Goal: Task Accomplishment & Management: Manage account settings

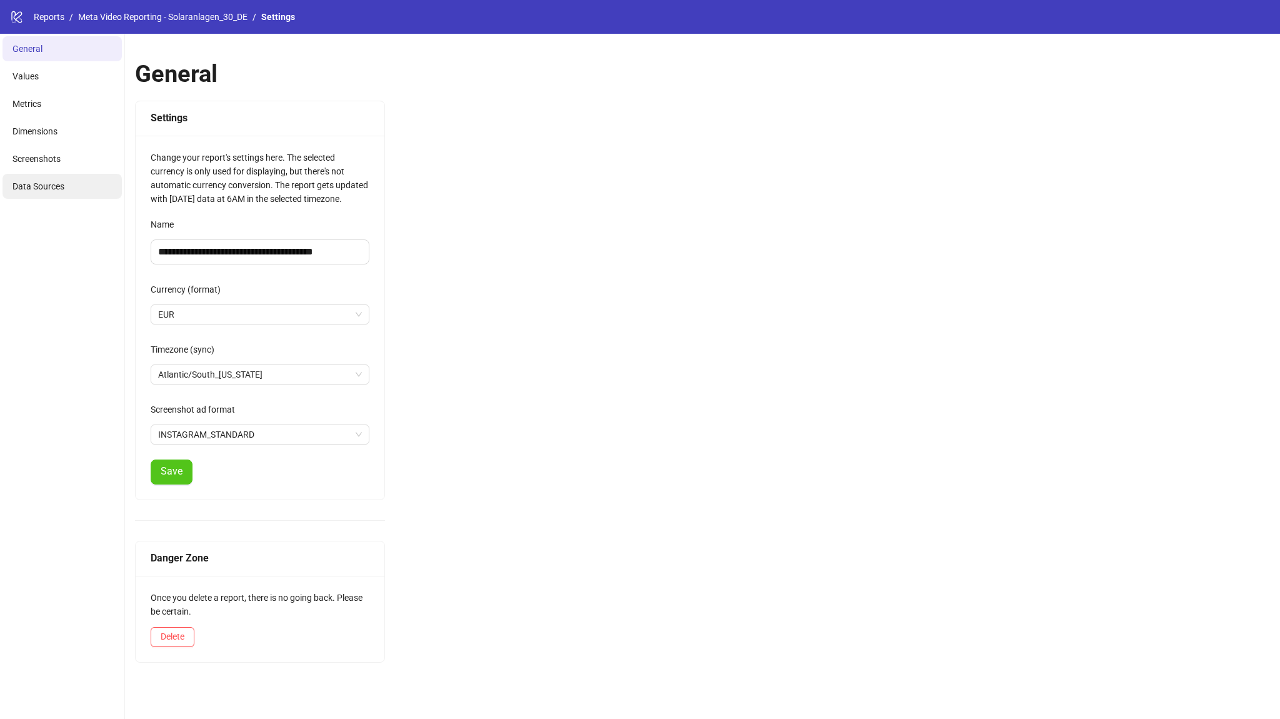
click at [28, 182] on span "Data Sources" at bounding box center [39, 186] width 52 height 10
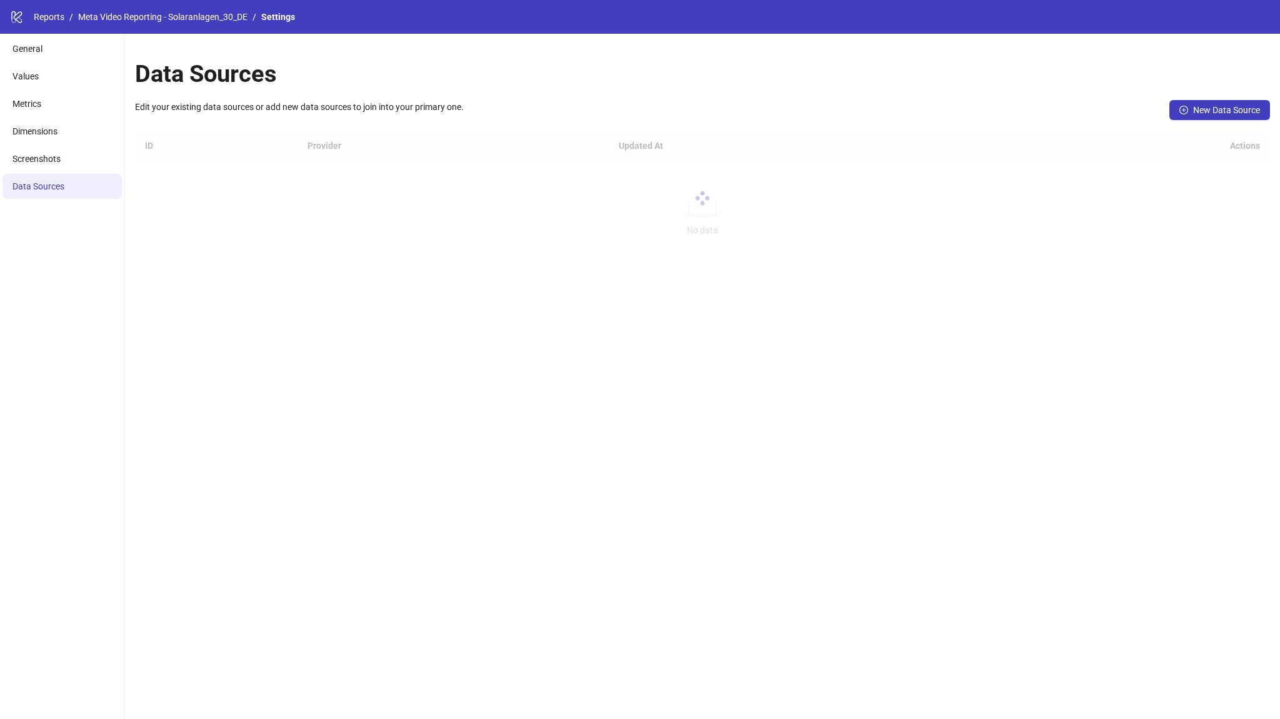
click at [264, 216] on div at bounding box center [702, 198] width 1135 height 138
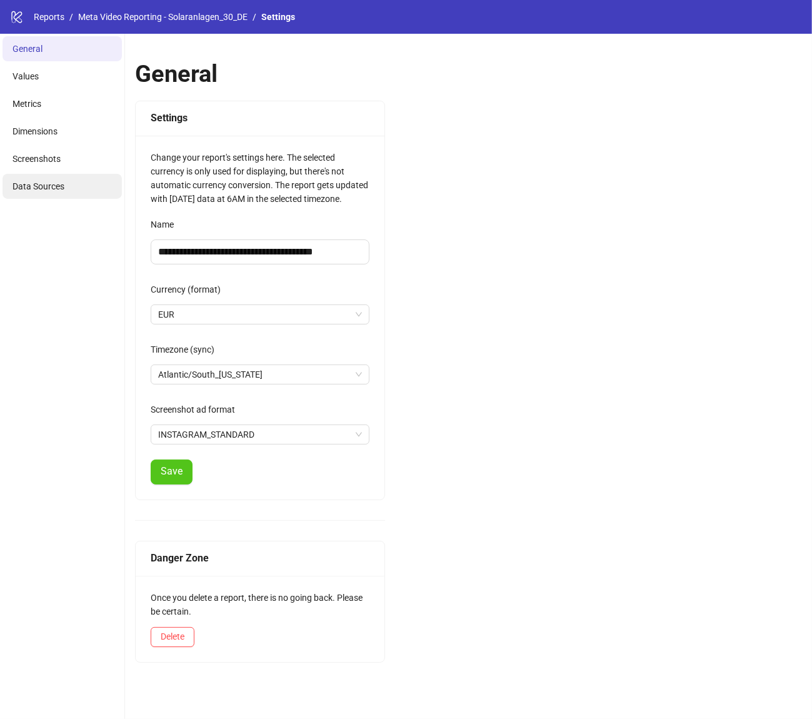
click at [76, 177] on li "Data Sources" at bounding box center [62, 186] width 119 height 25
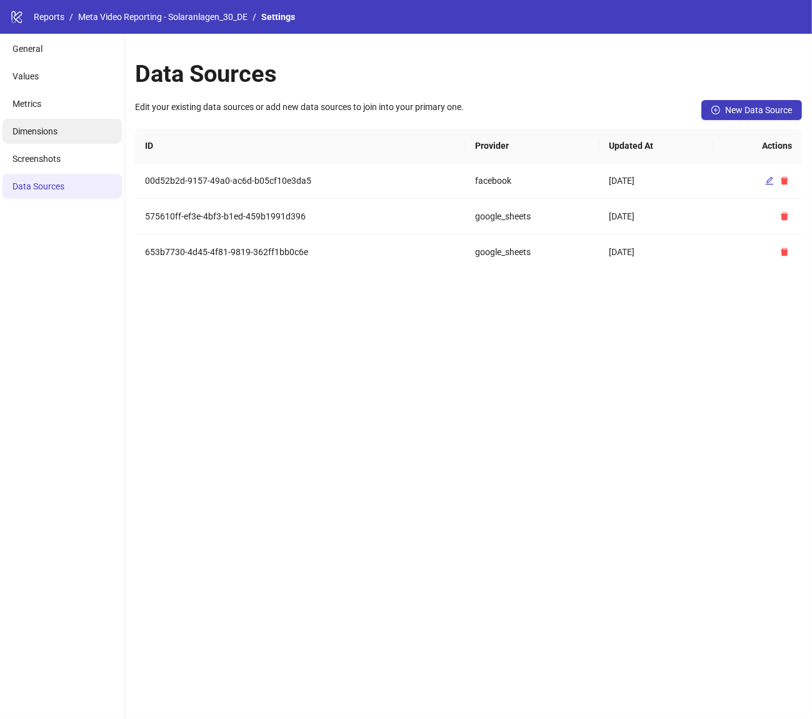
click at [61, 125] on li "Dimensions" at bounding box center [62, 131] width 119 height 25
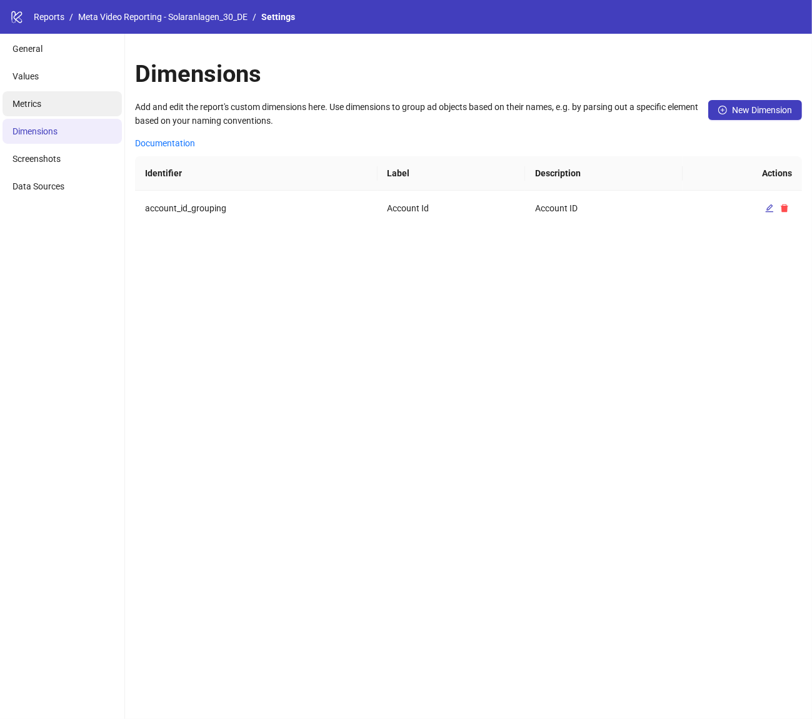
click at [78, 99] on li "Metrics" at bounding box center [62, 103] width 119 height 25
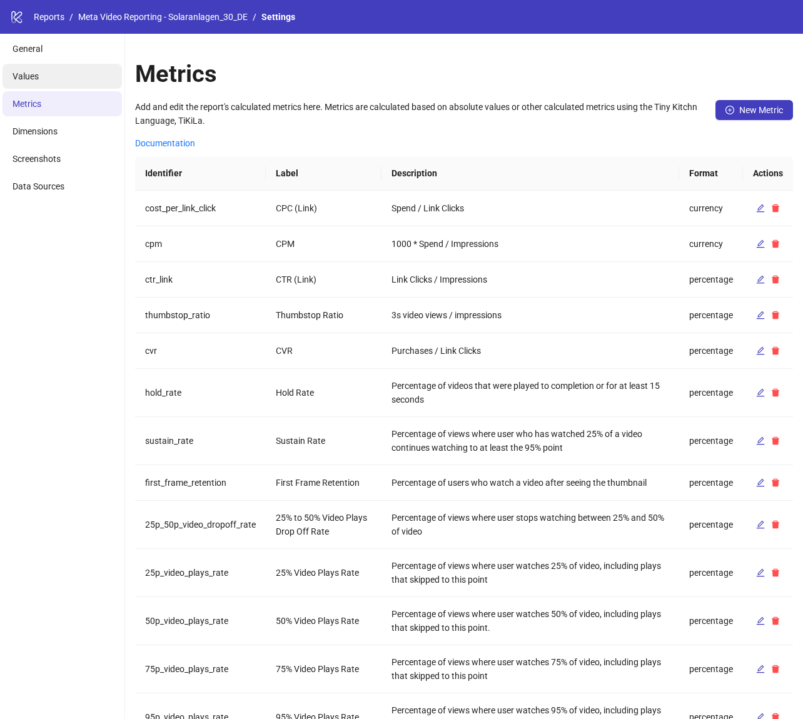
click at [114, 79] on li "Values" at bounding box center [62, 76] width 119 height 25
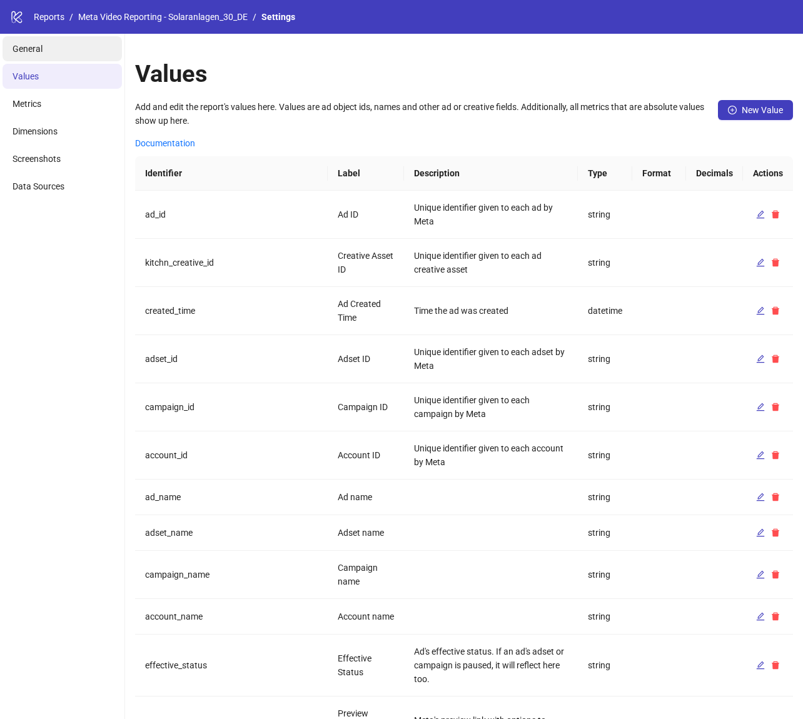
click at [71, 49] on li "General" at bounding box center [62, 48] width 119 height 25
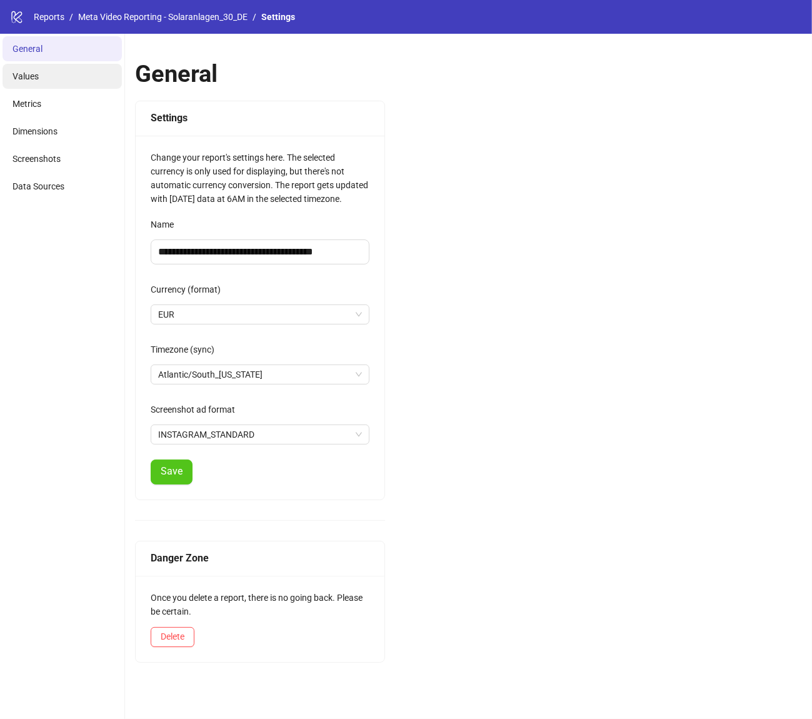
click at [73, 77] on li "Values" at bounding box center [62, 76] width 119 height 25
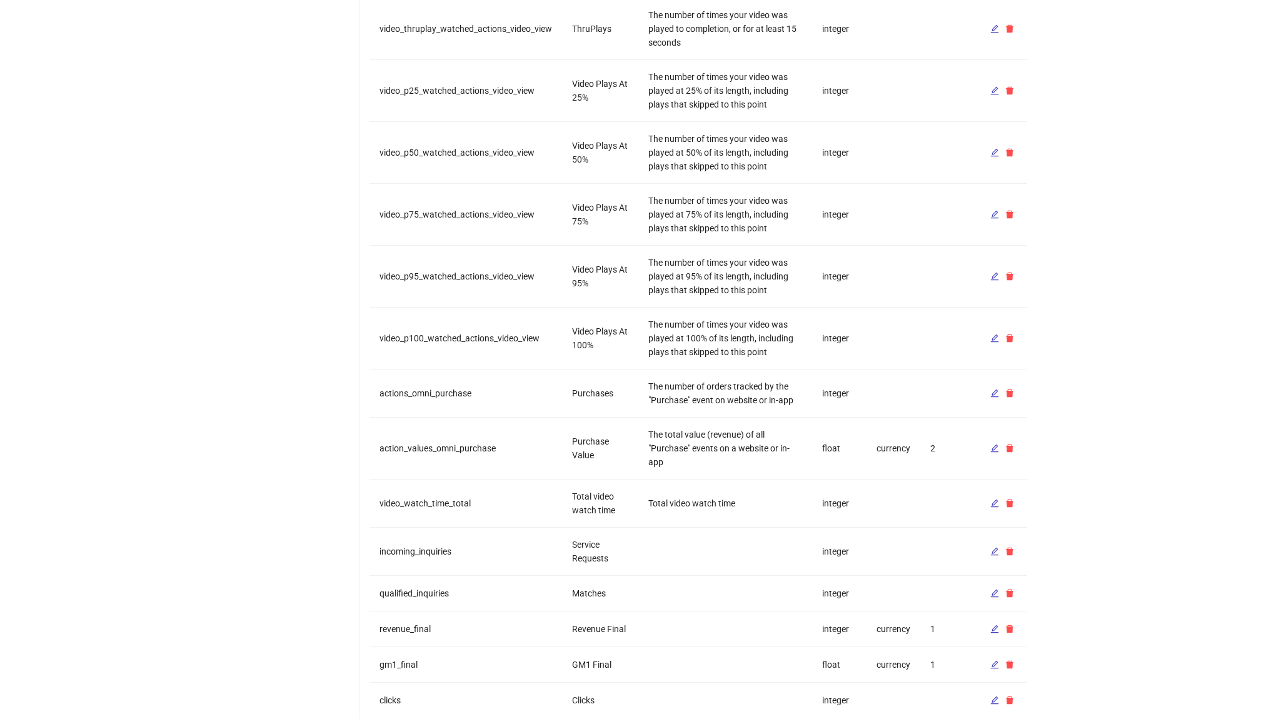
scroll to position [933, 0]
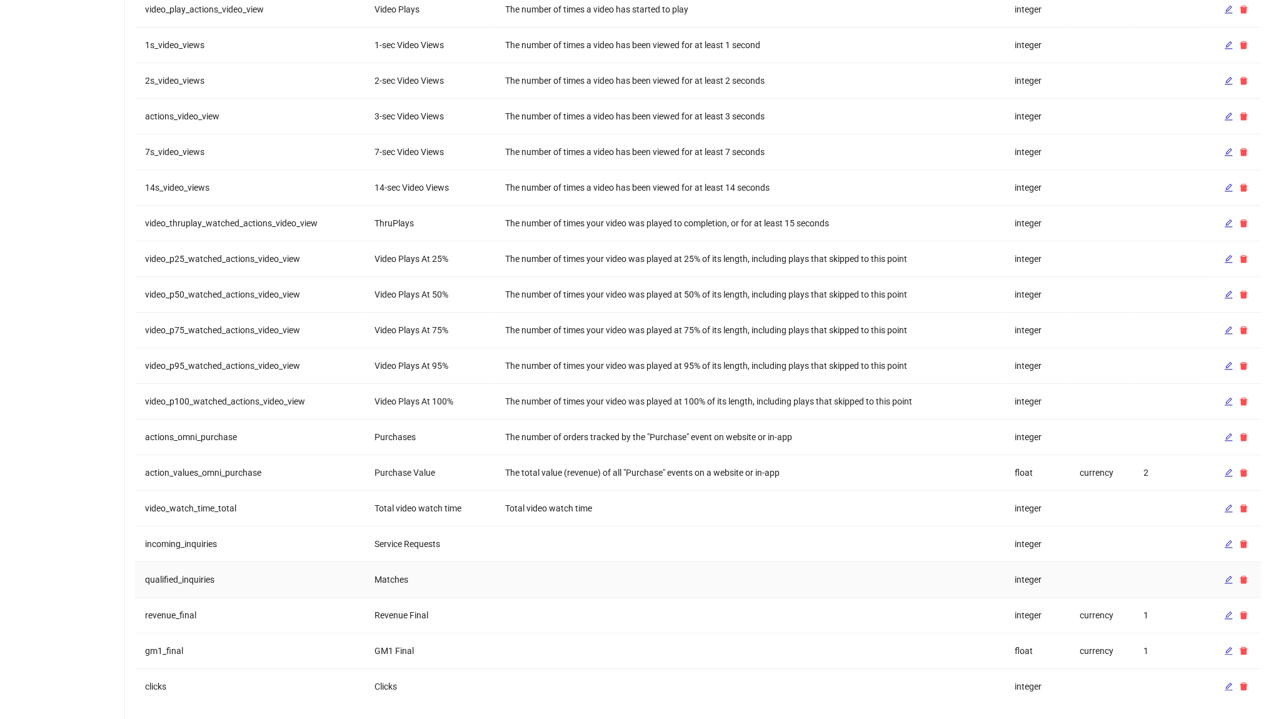
click at [644, 552] on td at bounding box center [750, 544] width 510 height 36
click at [425, 538] on td "Service Requests" at bounding box center [430, 544] width 131 height 36
click at [432, 536] on td "Service Requests" at bounding box center [430, 544] width 131 height 36
click at [431, 536] on td "Service Requests" at bounding box center [430, 544] width 131 height 36
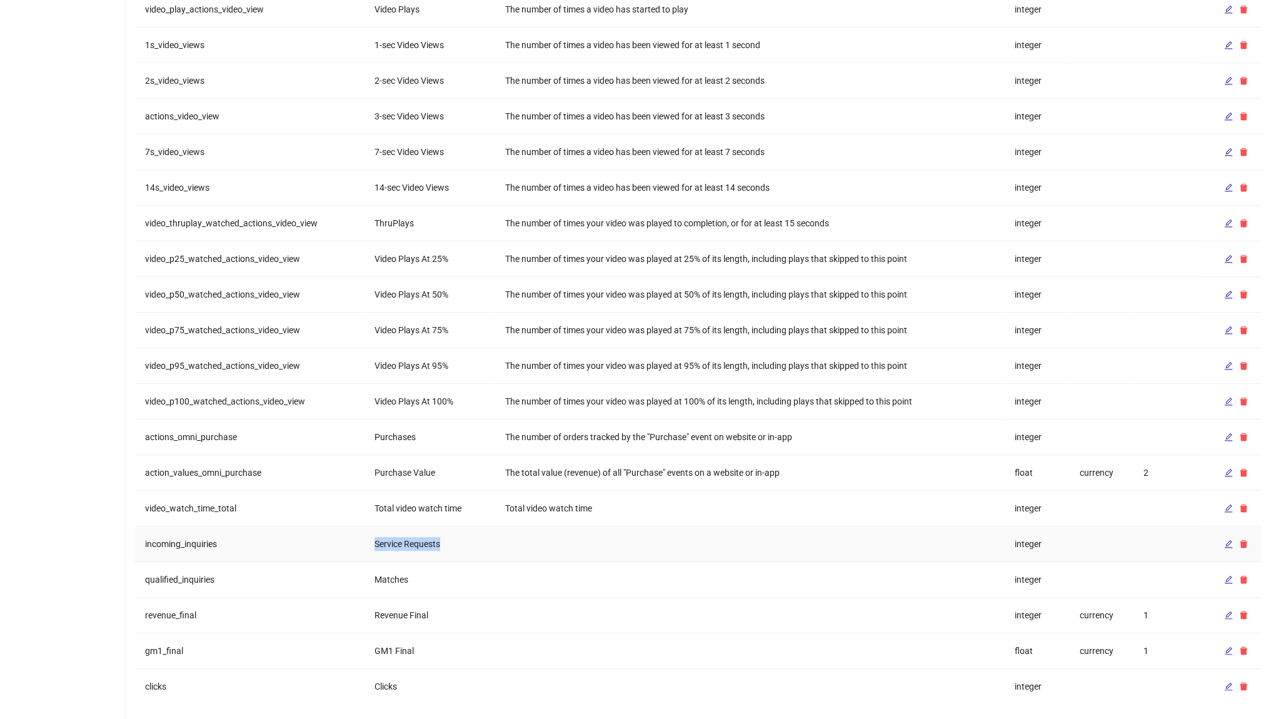
drag, startPoint x: 431, startPoint y: 536, endPoint x: 562, endPoint y: 206, distance: 355.0
click at [431, 537] on td "Service Requests" at bounding box center [430, 544] width 131 height 36
click at [1224, 540] on icon "edit" at bounding box center [1228, 544] width 9 height 9
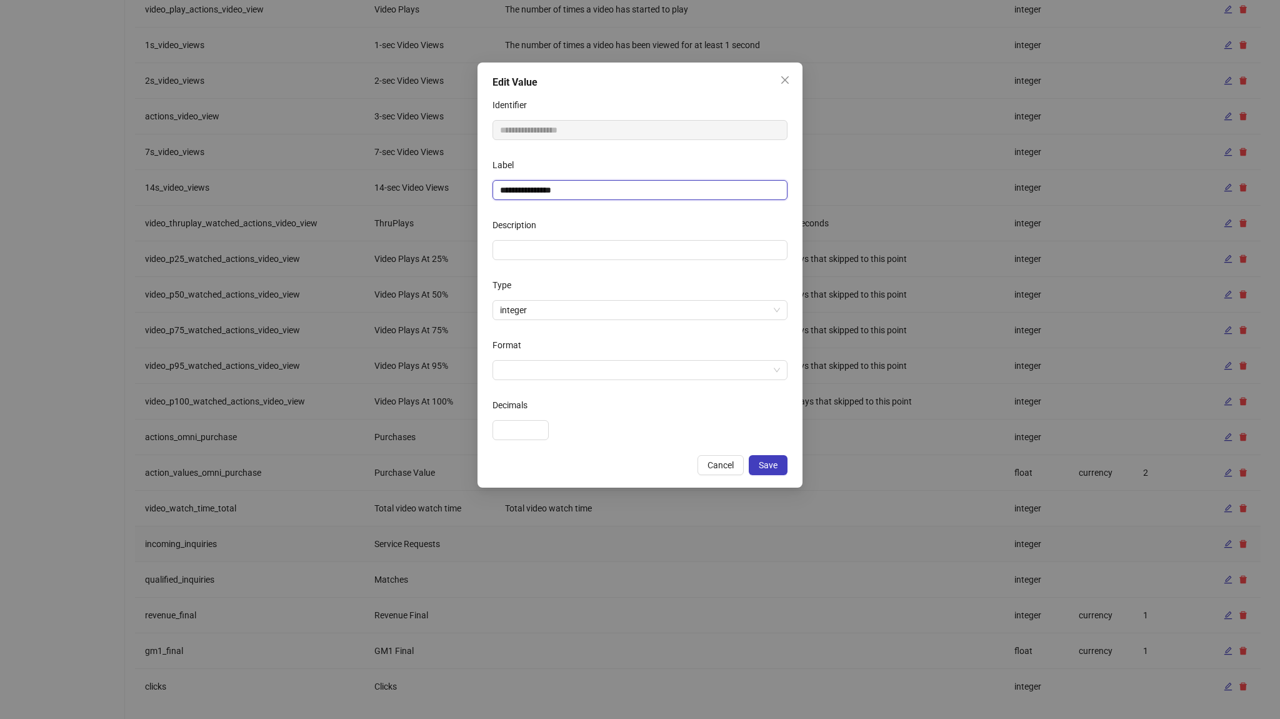
click at [631, 187] on input "**********" at bounding box center [640, 190] width 295 height 20
click at [712, 471] on button "Cancel" at bounding box center [721, 465] width 46 height 20
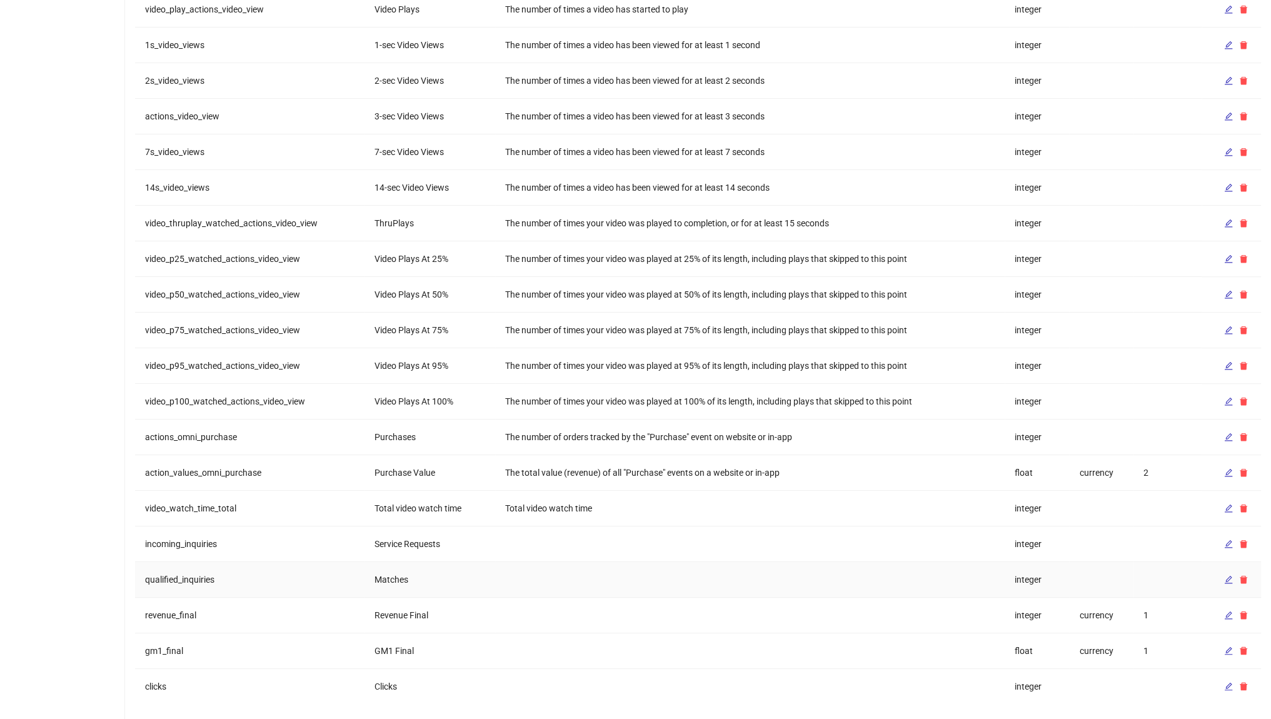
click at [391, 575] on td "Matches" at bounding box center [430, 580] width 131 height 36
click at [393, 575] on td "Matches" at bounding box center [430, 580] width 131 height 36
click at [386, 583] on td "Matches" at bounding box center [430, 580] width 131 height 36
click at [389, 576] on td "Matches" at bounding box center [430, 580] width 131 height 36
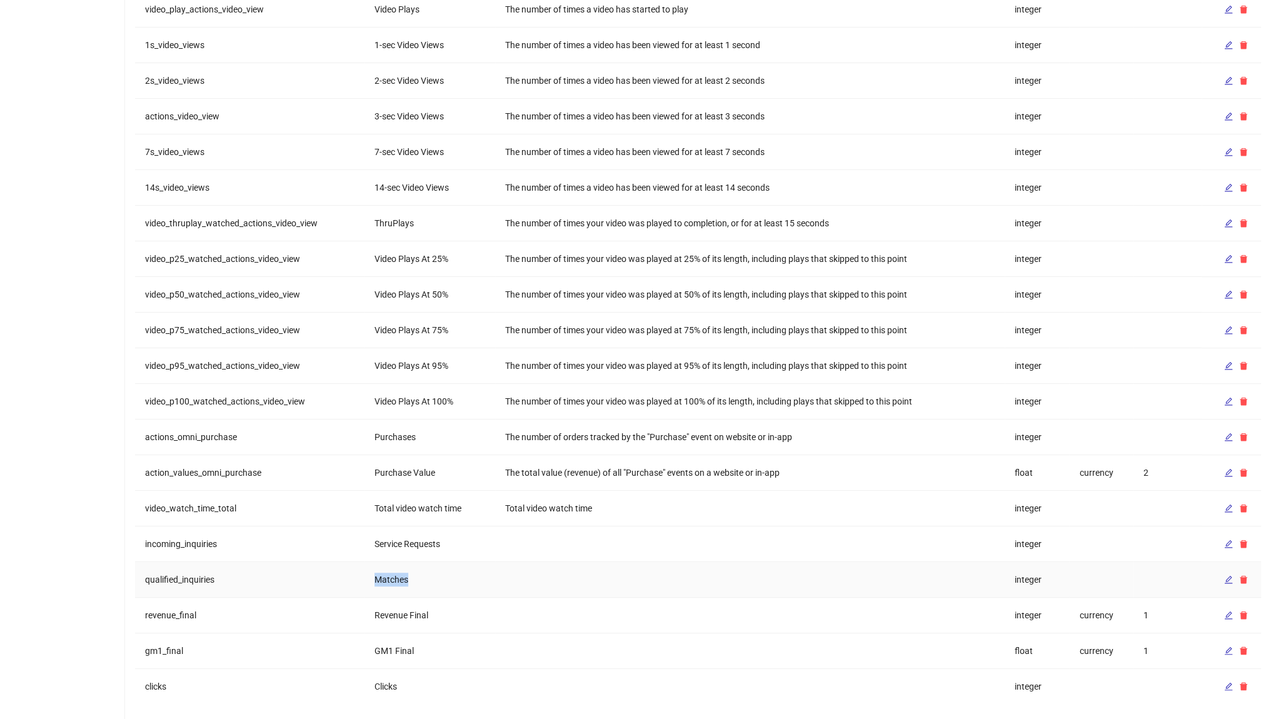
click at [389, 576] on td "Matches" at bounding box center [430, 580] width 131 height 36
copy td "Matches"
click at [409, 613] on td "Revenue Final" at bounding box center [430, 616] width 131 height 36
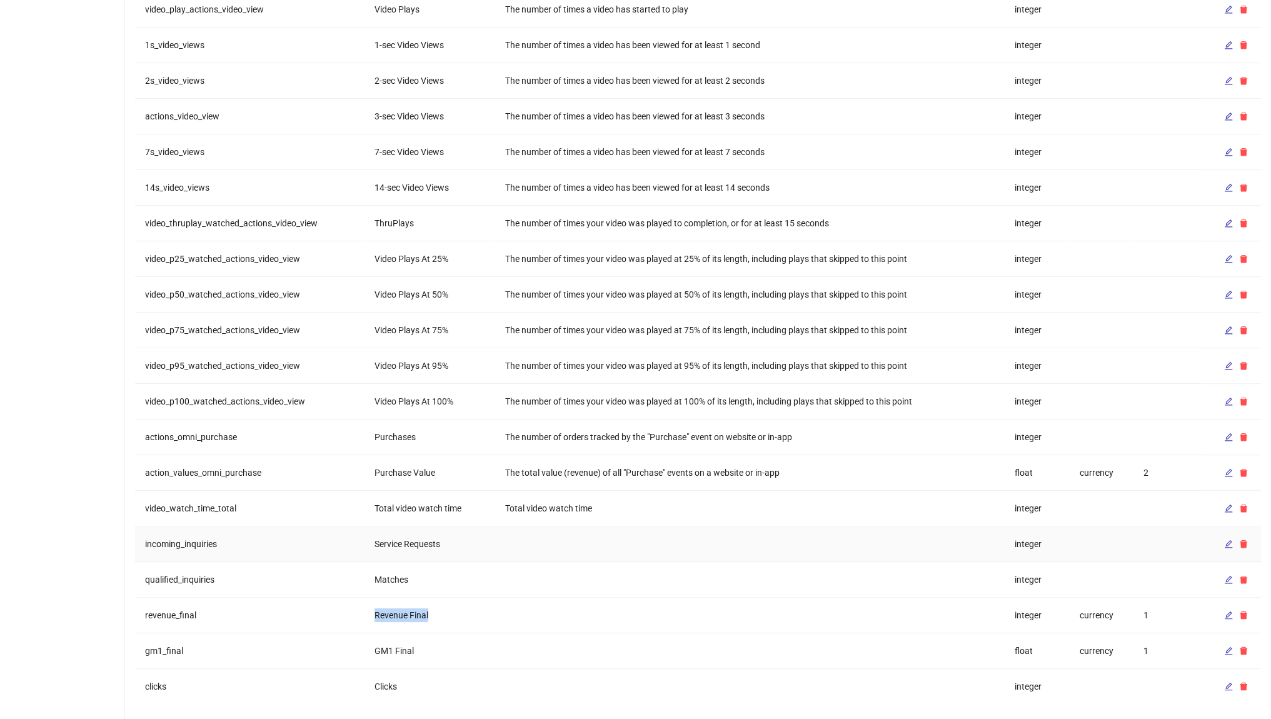
copy td "Revenue Final"
click at [1221, 612] on button "button" at bounding box center [1228, 615] width 15 height 15
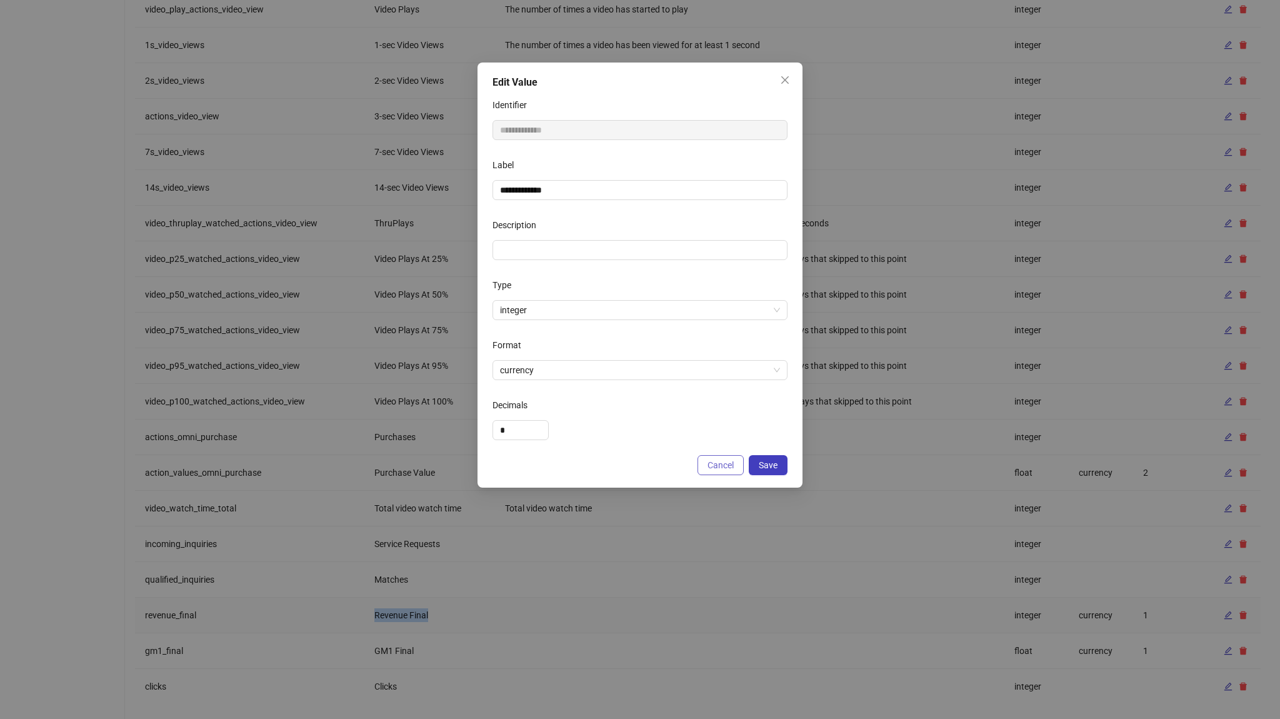
click at [722, 469] on span "Cancel" at bounding box center [721, 465] width 26 height 10
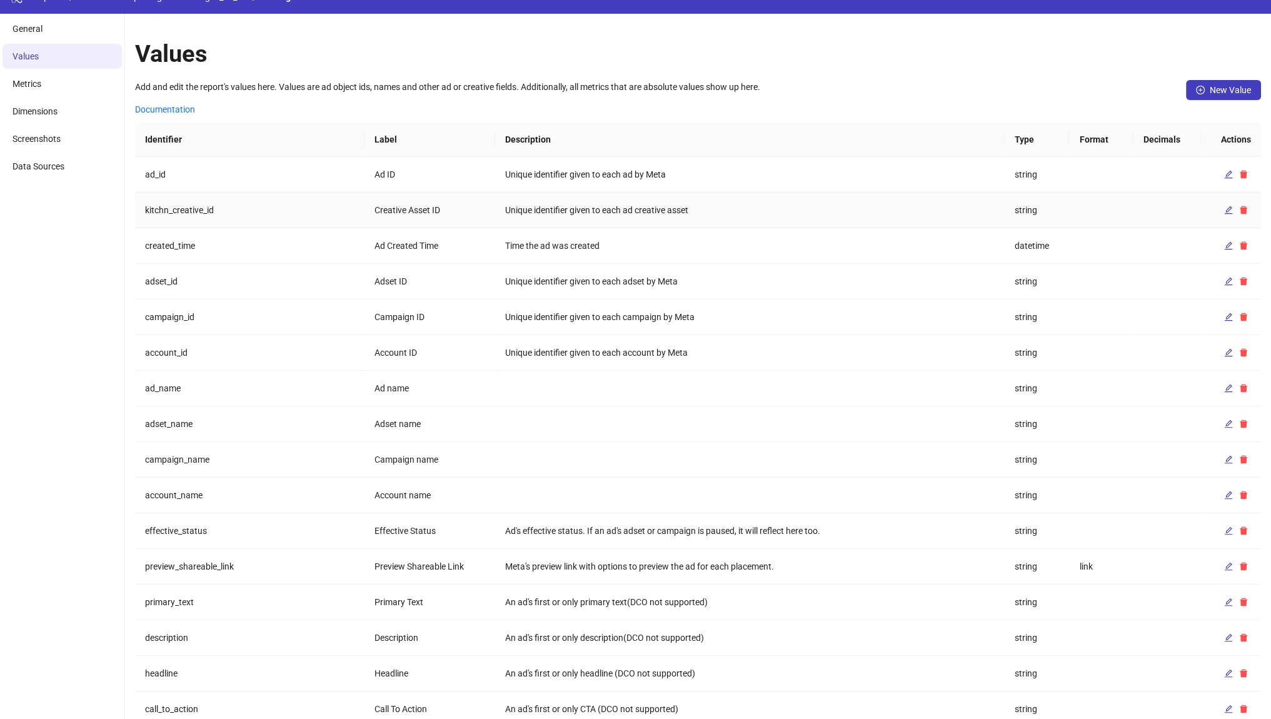
scroll to position [0, 0]
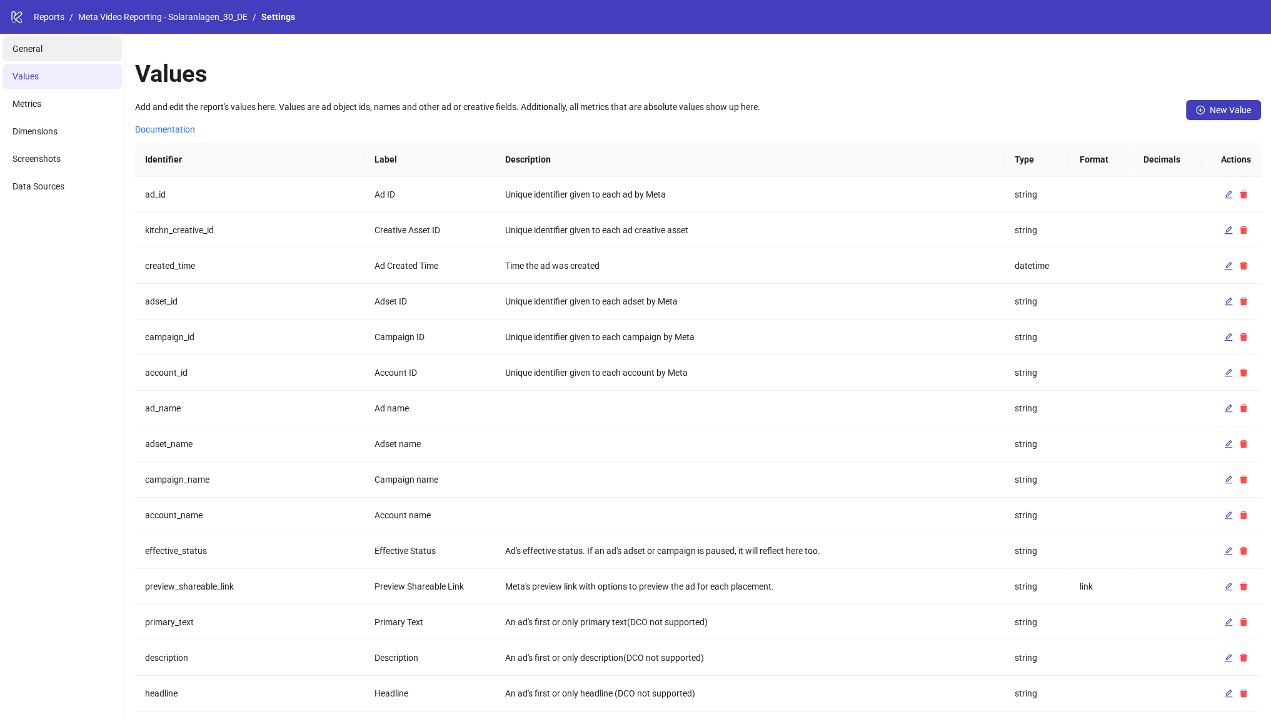
click at [69, 53] on li "General" at bounding box center [62, 48] width 119 height 25
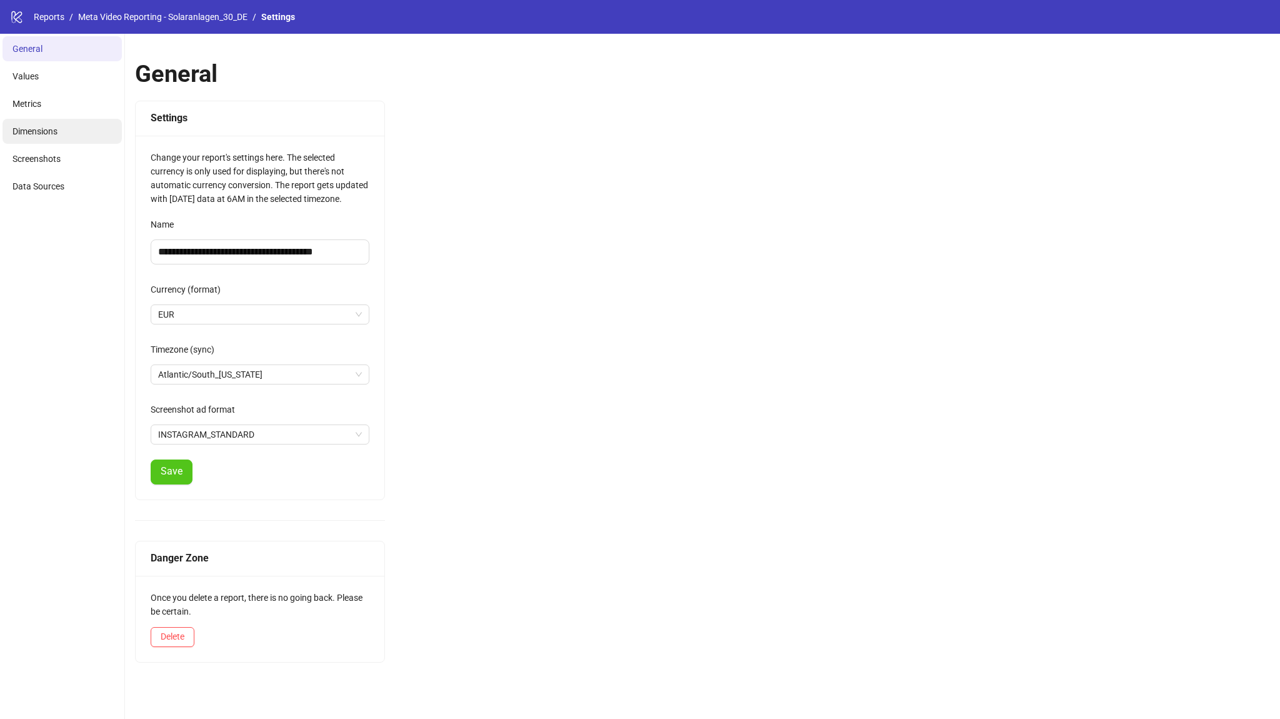
click at [35, 130] on span "Dimensions" at bounding box center [35, 131] width 45 height 10
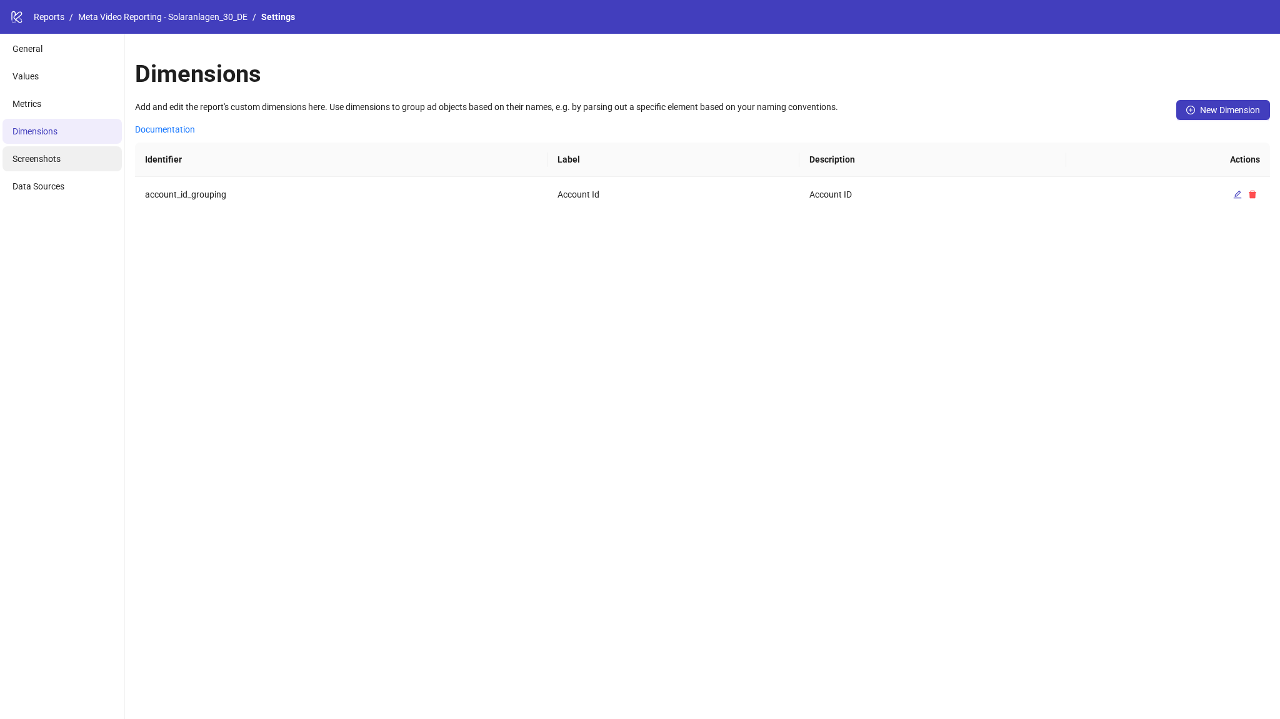
click at [89, 155] on li "Screenshots" at bounding box center [62, 158] width 119 height 25
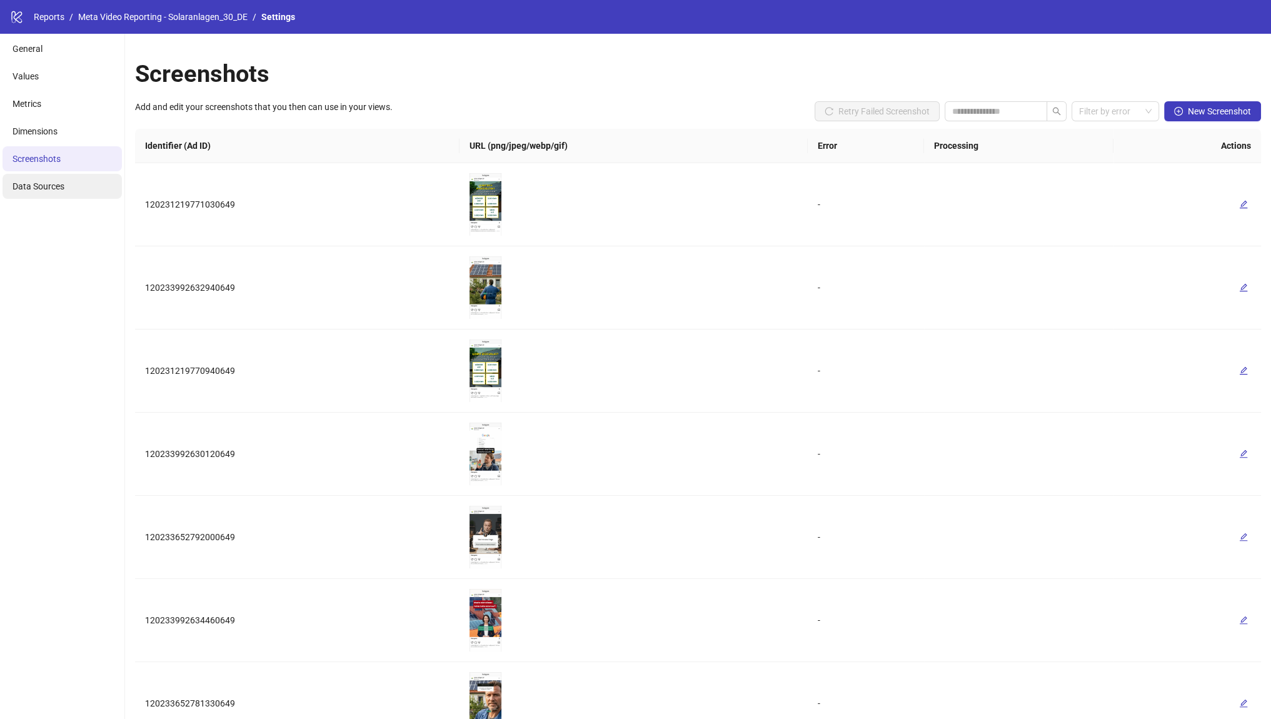
click at [100, 189] on li "Data Sources" at bounding box center [62, 186] width 119 height 25
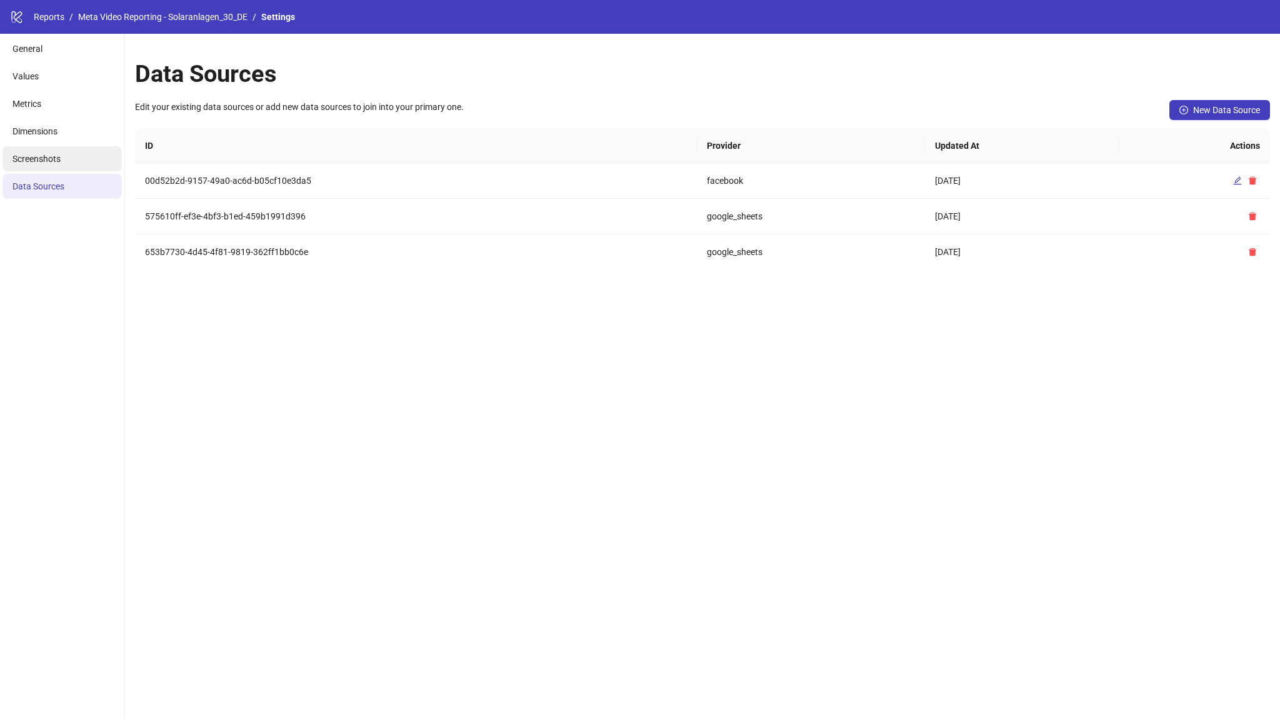
click at [76, 153] on li "Screenshots" at bounding box center [62, 158] width 119 height 25
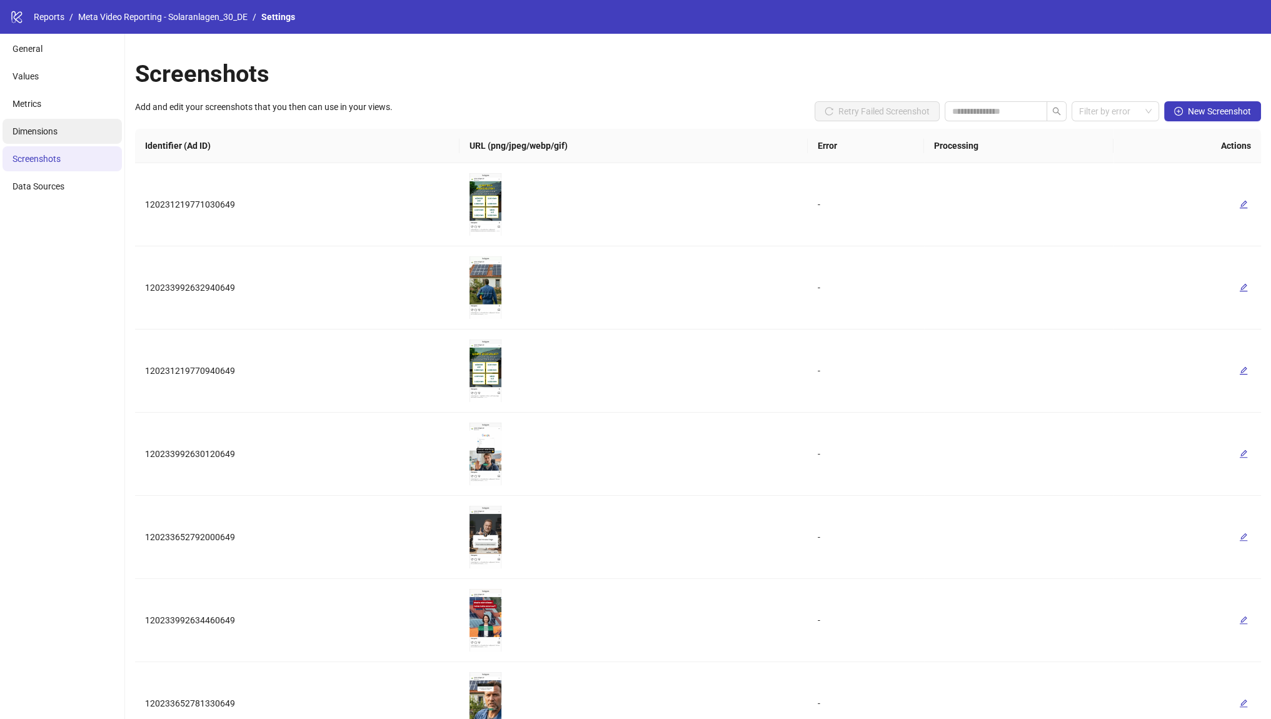
click at [70, 129] on li "Dimensions" at bounding box center [62, 131] width 119 height 25
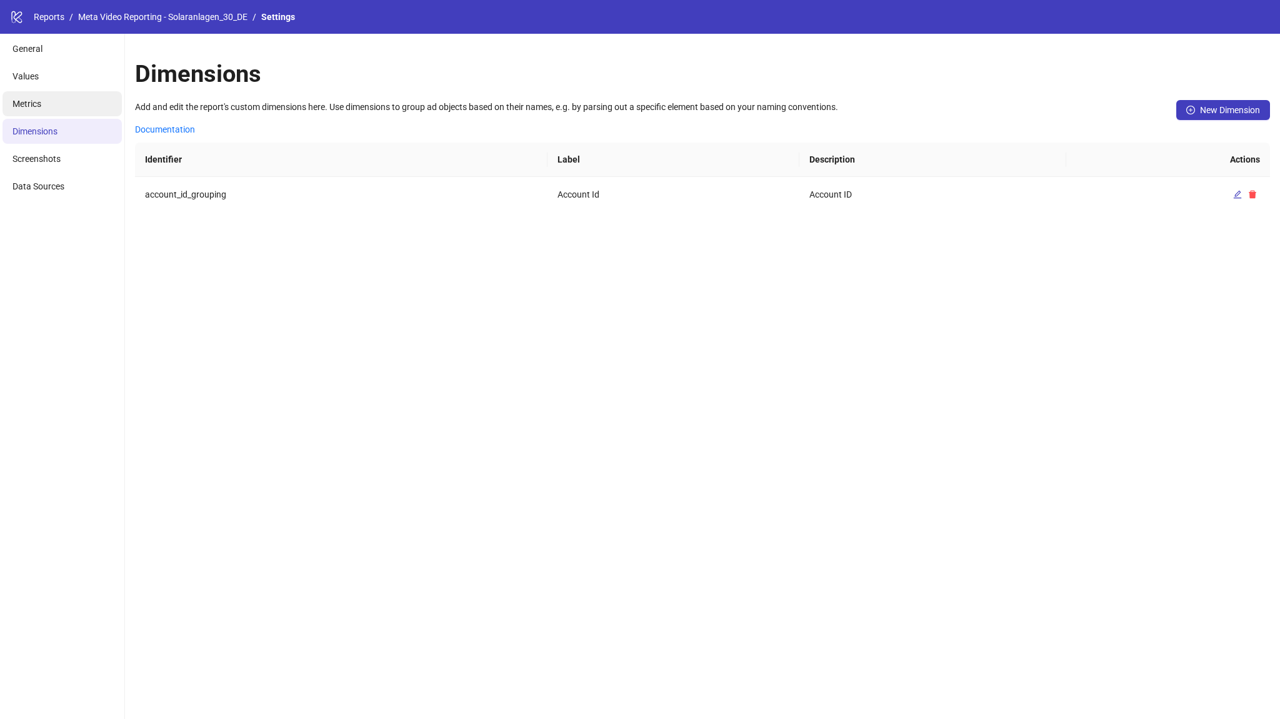
click at [69, 111] on li "Metrics" at bounding box center [62, 103] width 119 height 25
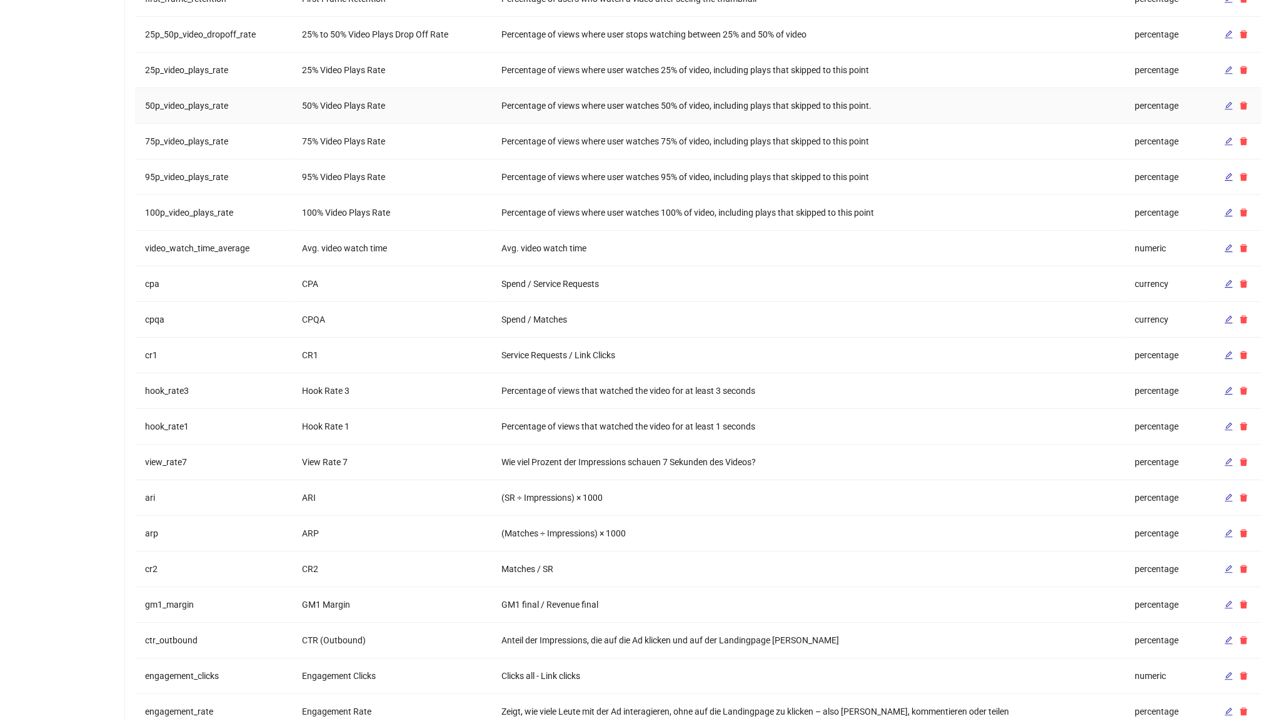
scroll to position [472, 0]
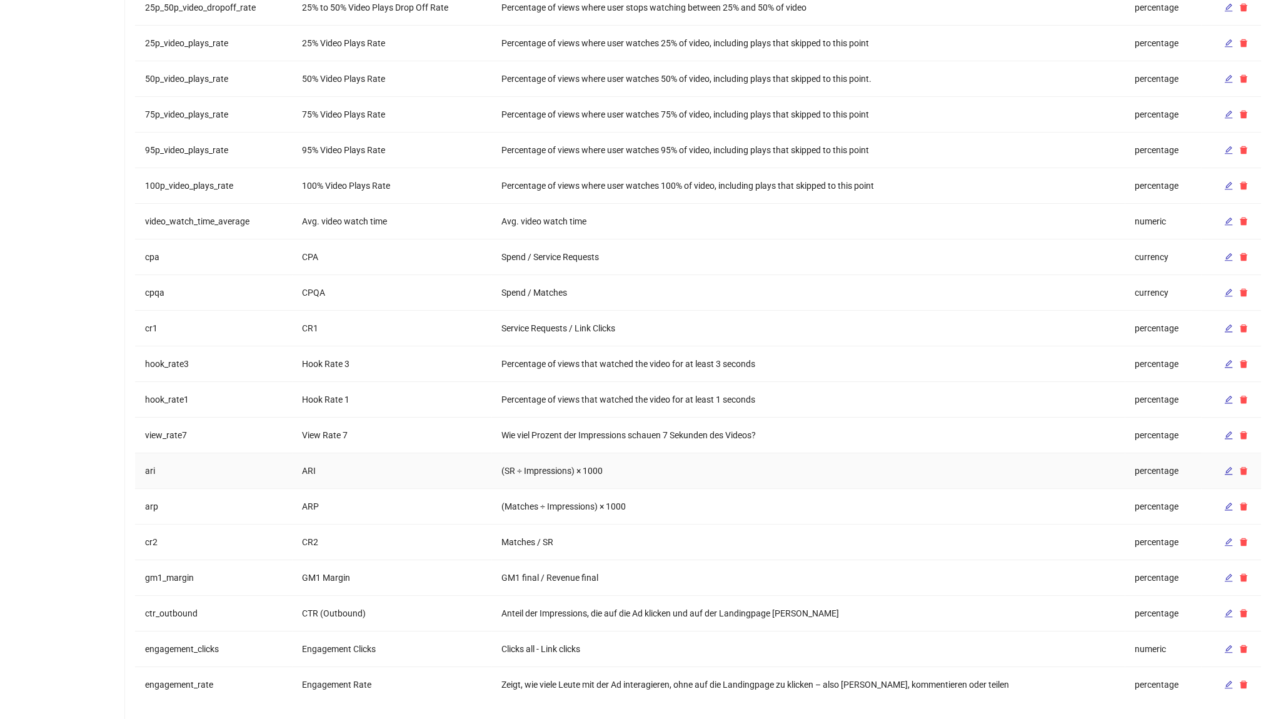
click at [151, 463] on td "ari" at bounding box center [213, 471] width 157 height 36
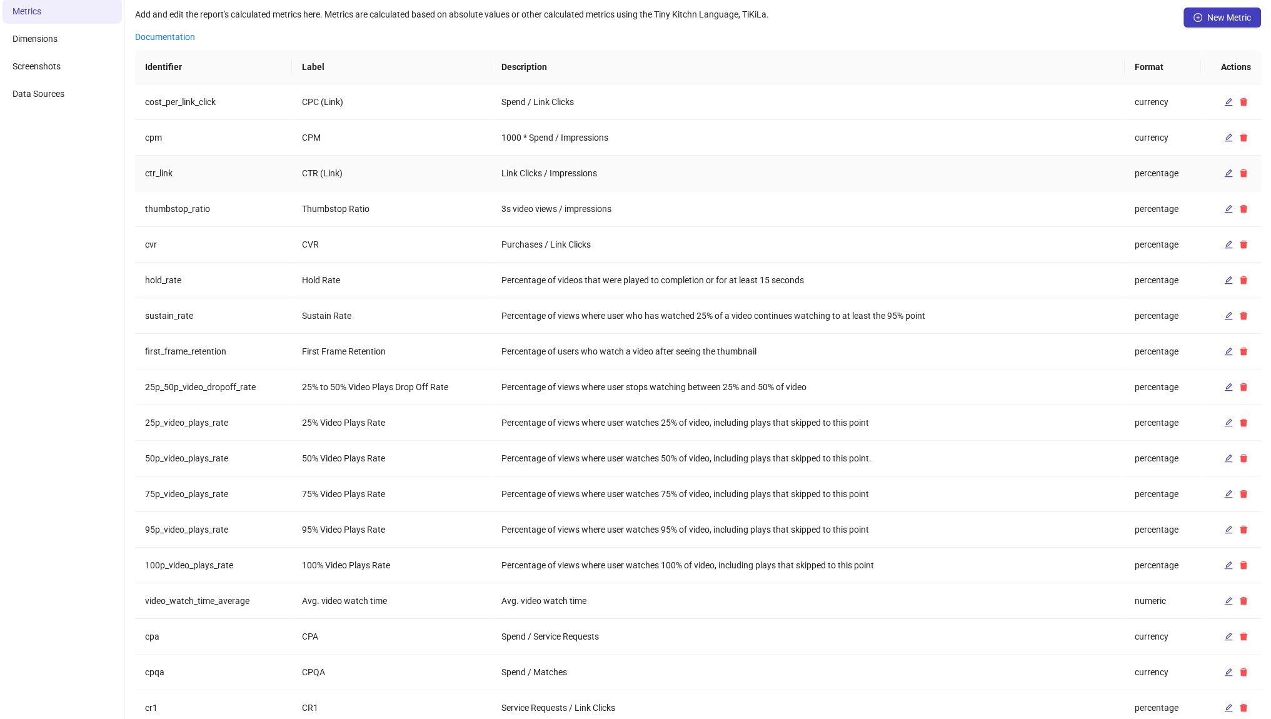
scroll to position [22, 0]
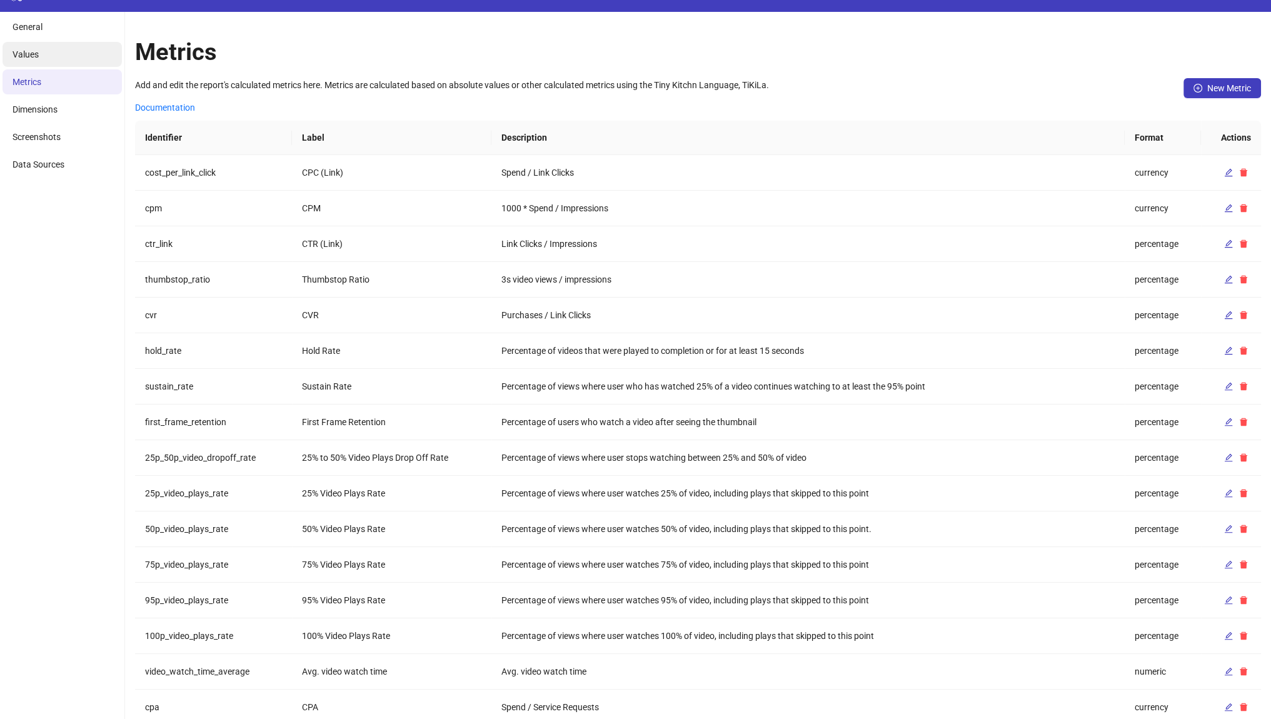
click at [82, 61] on li "Values" at bounding box center [62, 54] width 119 height 25
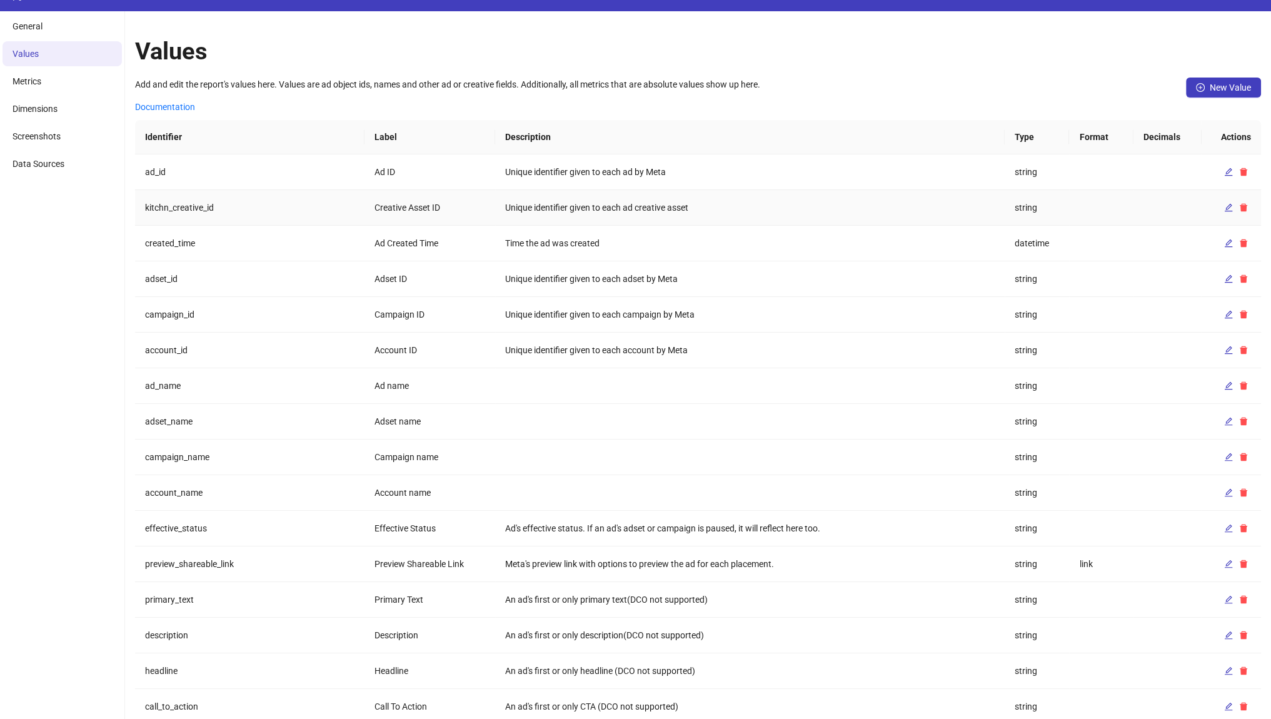
scroll to position [0, 0]
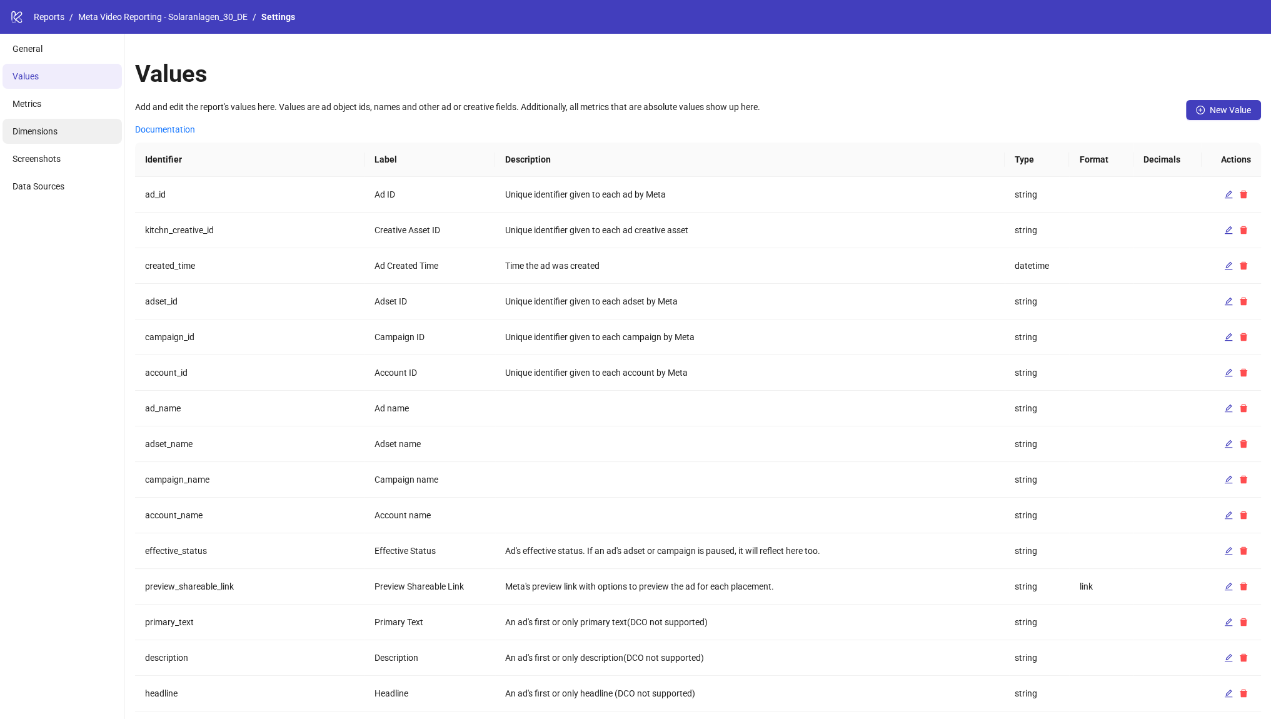
click at [82, 137] on li "Dimensions" at bounding box center [62, 131] width 119 height 25
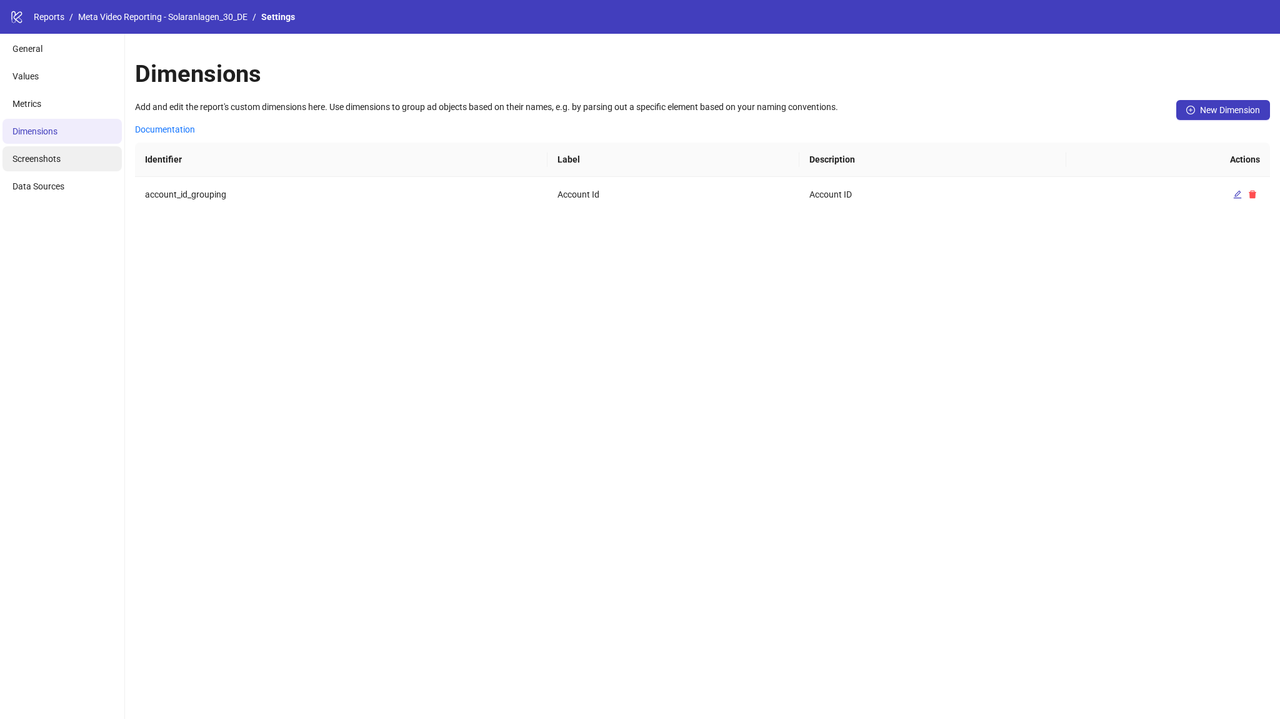
click at [95, 156] on li "Screenshots" at bounding box center [62, 158] width 119 height 25
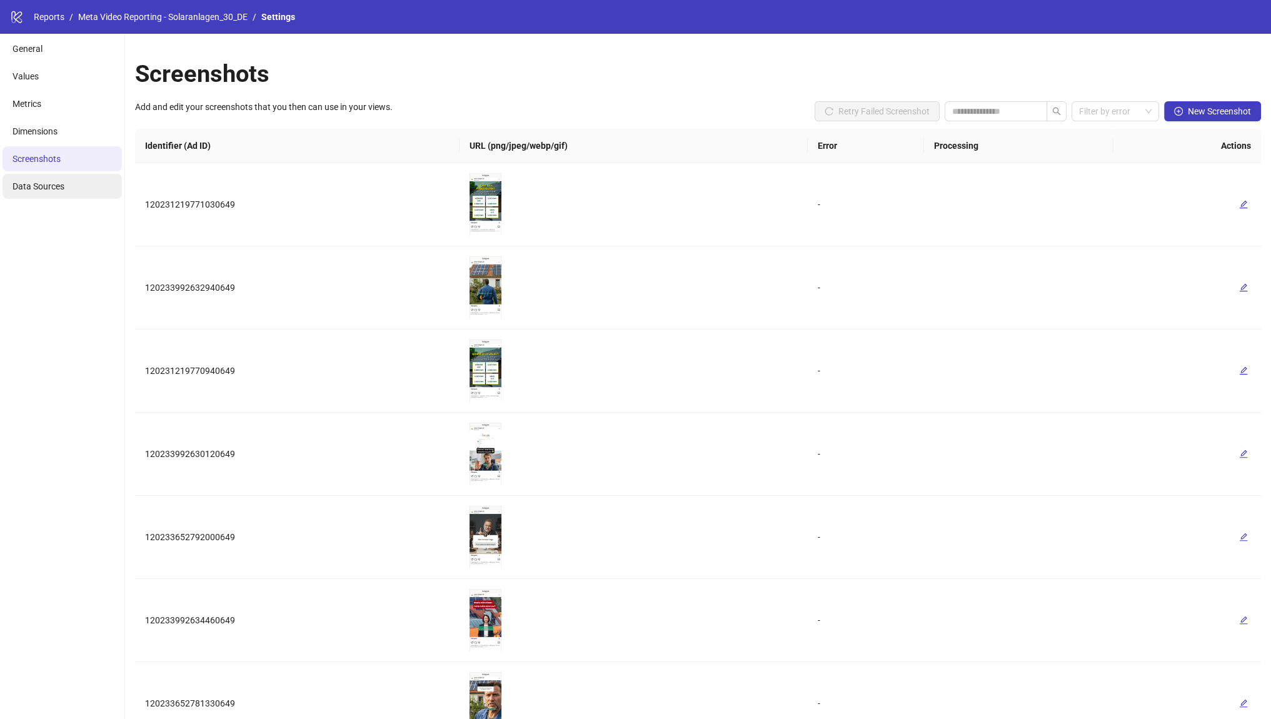
click at [75, 178] on li "Data Sources" at bounding box center [62, 186] width 119 height 25
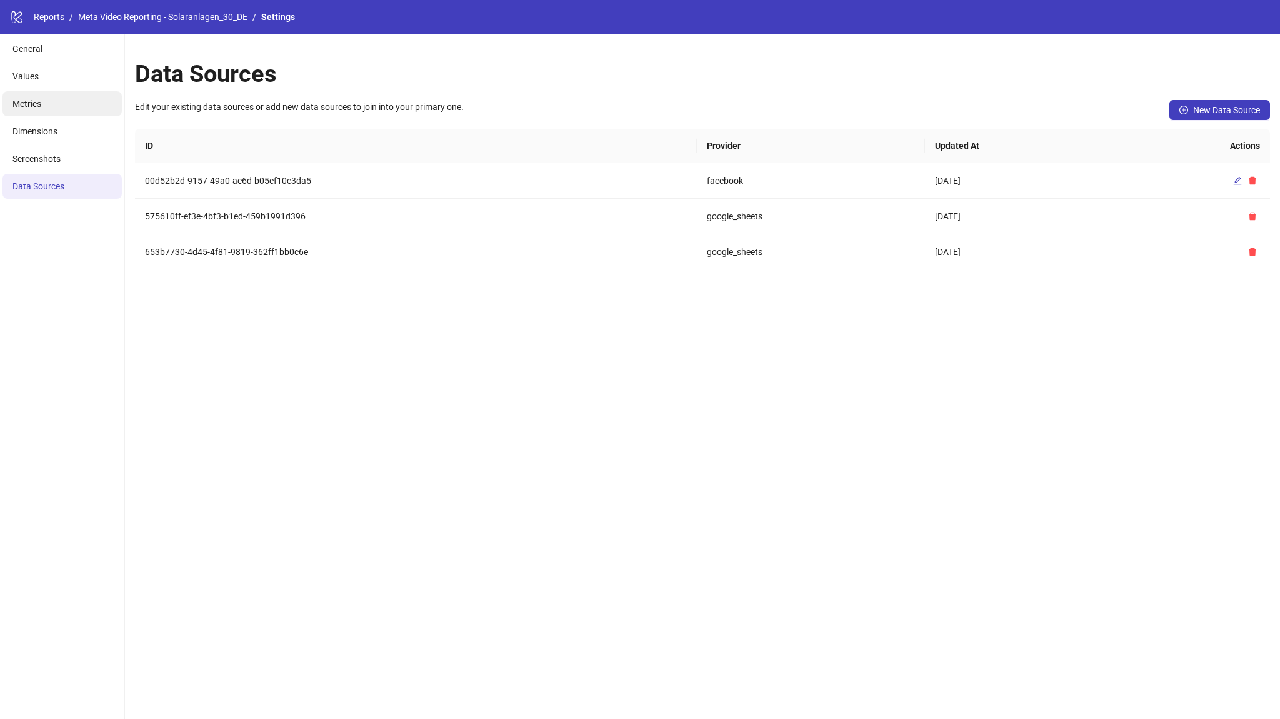
click at [58, 115] on li "Metrics" at bounding box center [62, 103] width 119 height 25
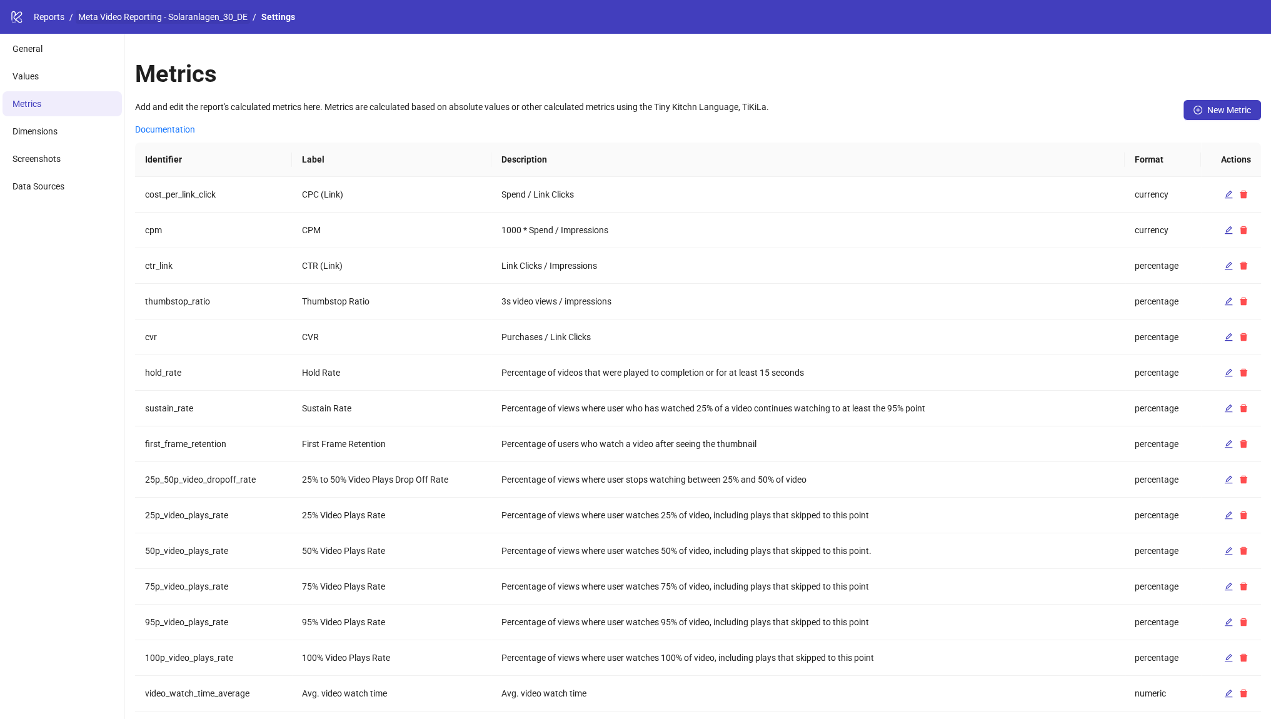
click at [167, 16] on link "Meta Video Reporting - Solaranlagen_30_DE" at bounding box center [163, 17] width 174 height 14
